Goal: Task Accomplishment & Management: Manage account settings

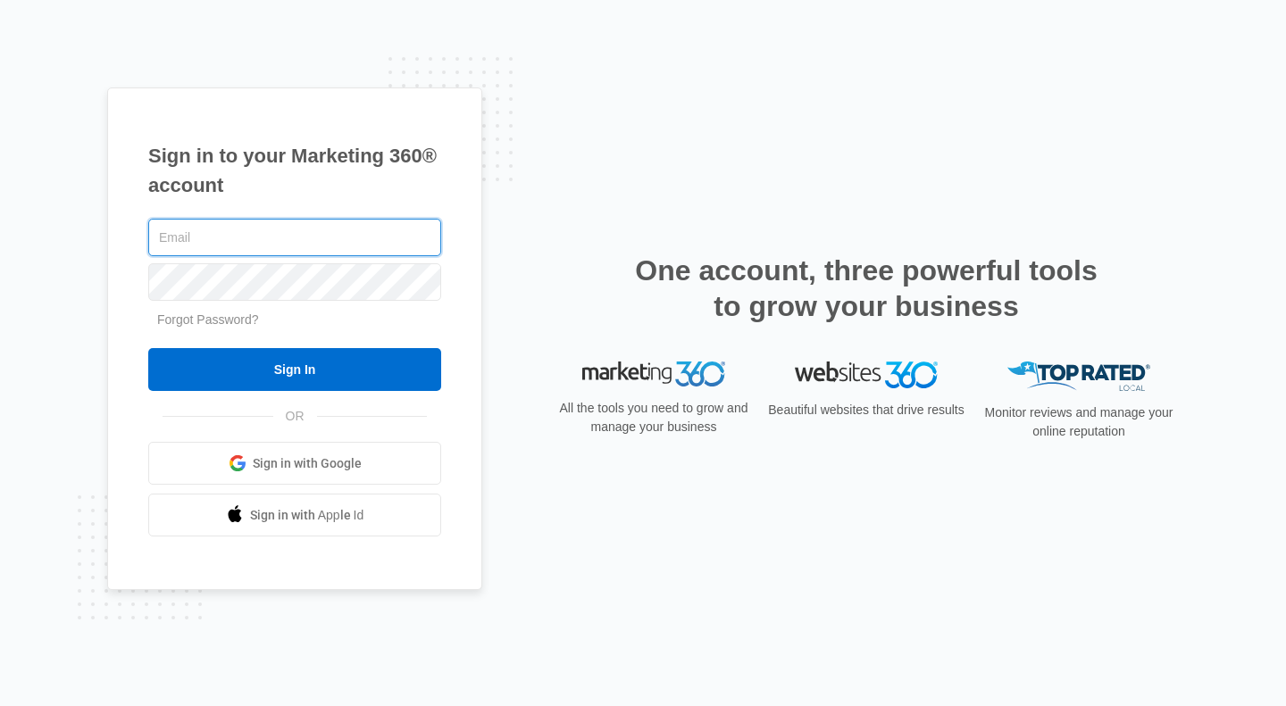
click at [295, 239] on input "text" at bounding box center [294, 238] width 293 height 38
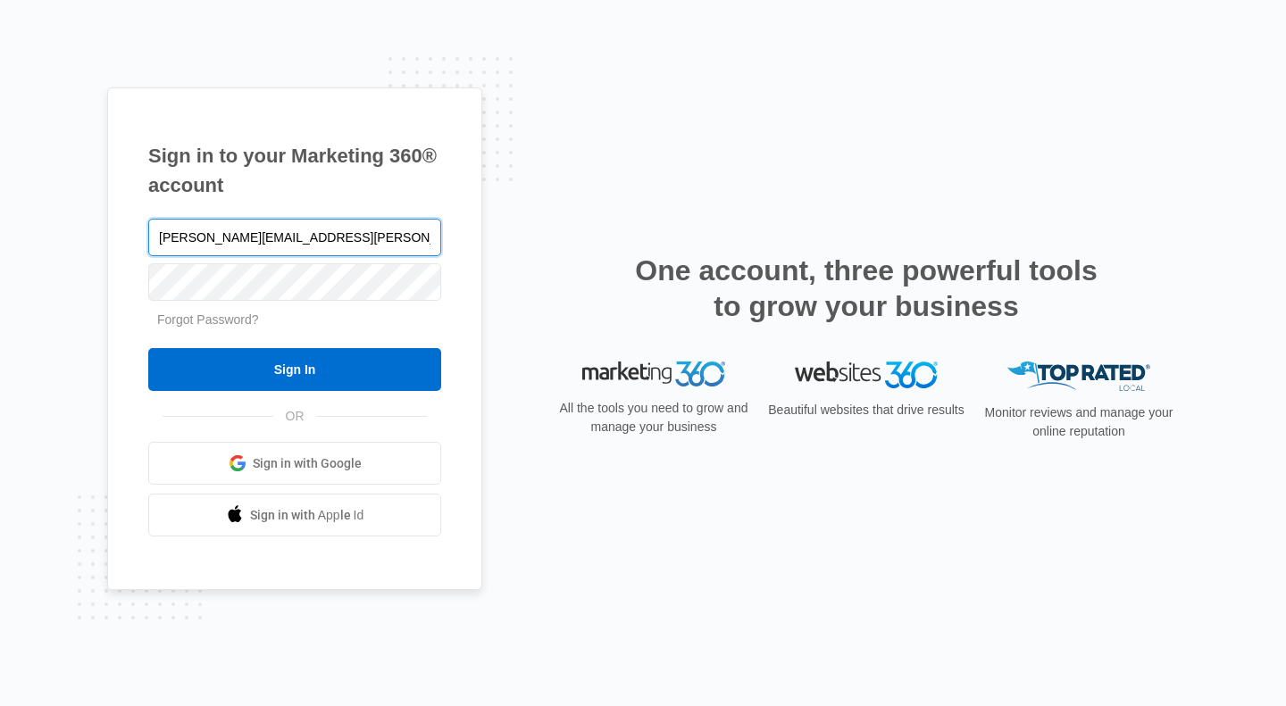
type input "[PERSON_NAME][EMAIL_ADDRESS][PERSON_NAME][DOMAIN_NAME]"
click at [390, 256] on div "[PERSON_NAME][EMAIL_ADDRESS][PERSON_NAME][DOMAIN_NAME]" at bounding box center [294, 237] width 293 height 45
click at [148, 348] on input "Sign In" at bounding box center [294, 369] width 293 height 43
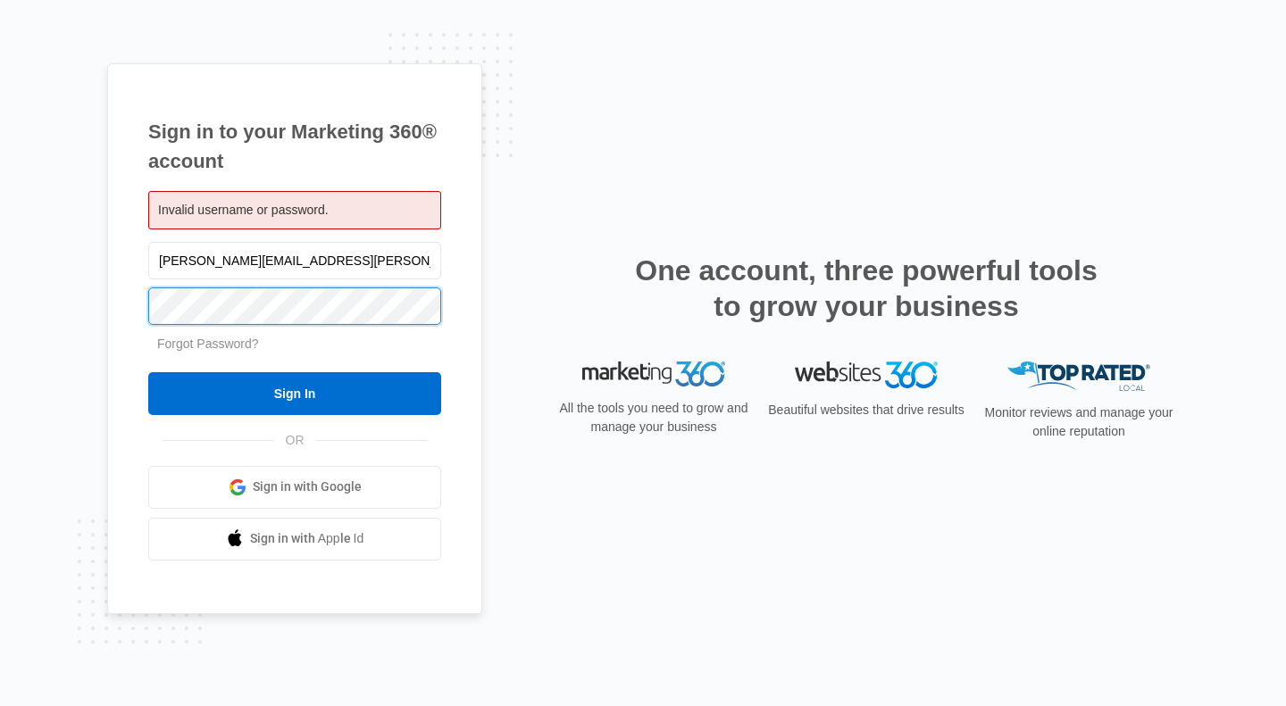
click at [148, 372] on input "Sign In" at bounding box center [294, 393] width 293 height 43
